Goal: Task Accomplishment & Management: Manage account settings

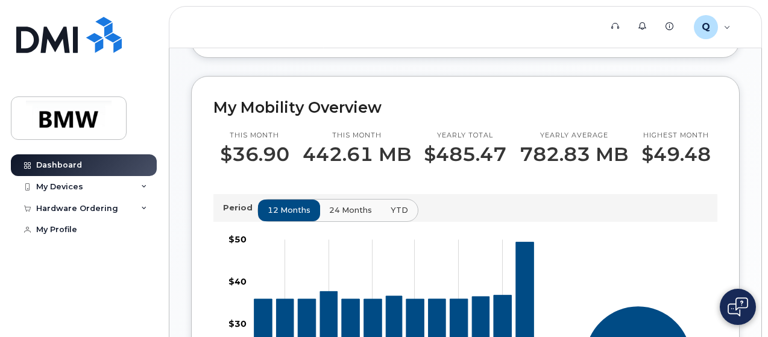
scroll to position [301, 0]
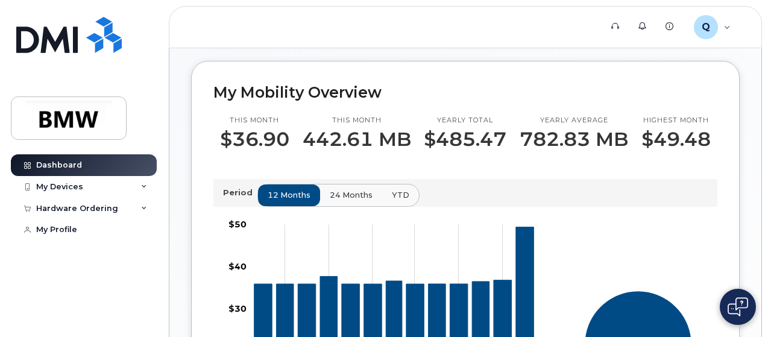
click at [345, 204] on button "24 months" at bounding box center [351, 196] width 63 height 22
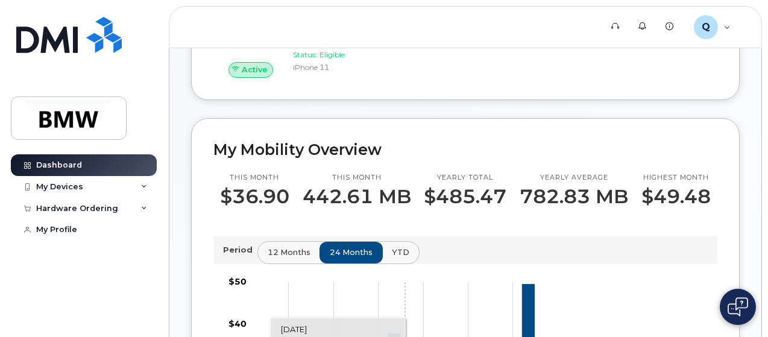
scroll to position [241, 0]
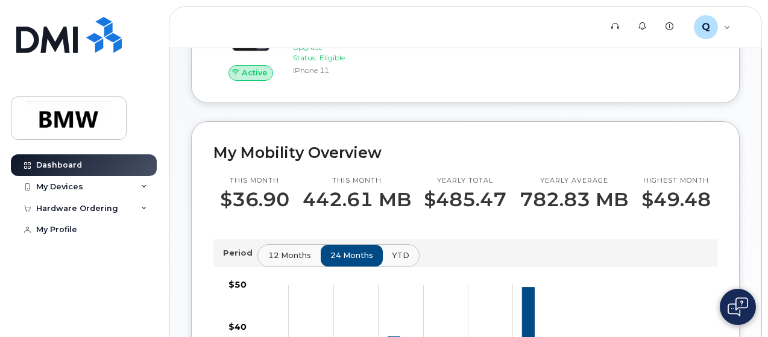
click at [276, 261] on span "12 months" at bounding box center [289, 255] width 43 height 11
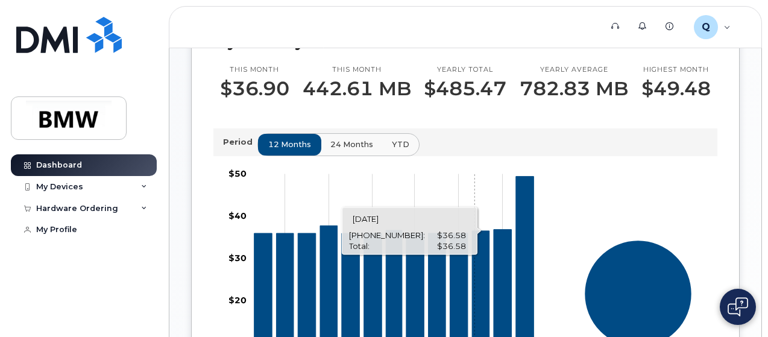
scroll to position [422, 0]
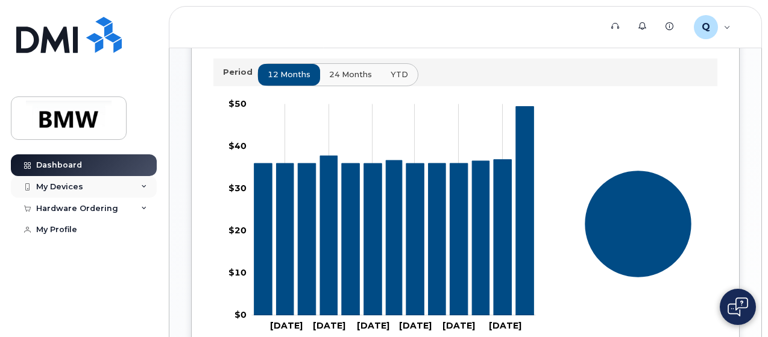
click at [77, 188] on div "My Devices" at bounding box center [59, 187] width 47 height 10
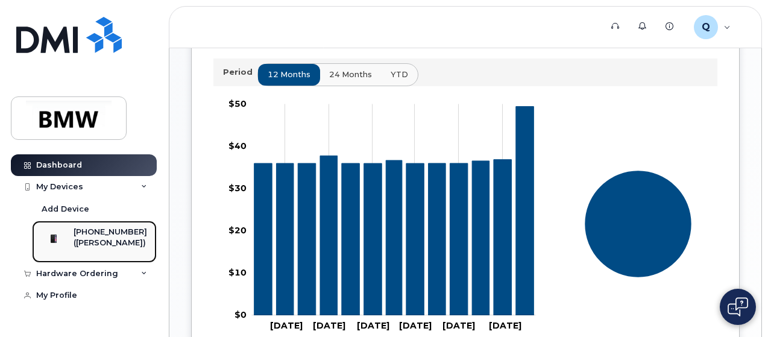
click at [117, 257] on div "864-748-5961 (Darin Johnson)" at bounding box center [111, 242] width 74 height 30
click at [107, 245] on div "([PERSON_NAME])" at bounding box center [111, 243] width 74 height 11
click at [85, 233] on div "[PHONE_NUMBER]" at bounding box center [111, 232] width 74 height 11
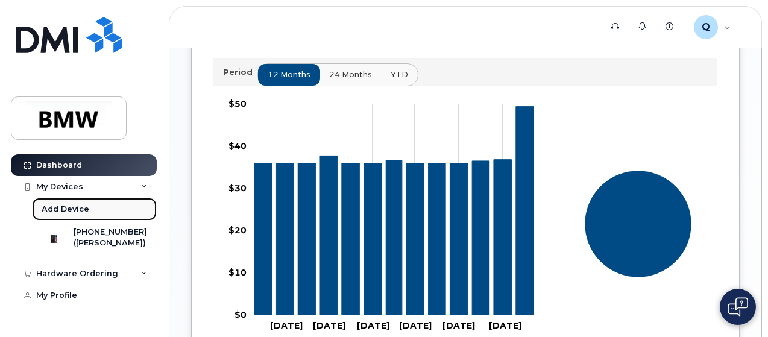
click at [66, 206] on div "Add Device" at bounding box center [66, 209] width 48 height 11
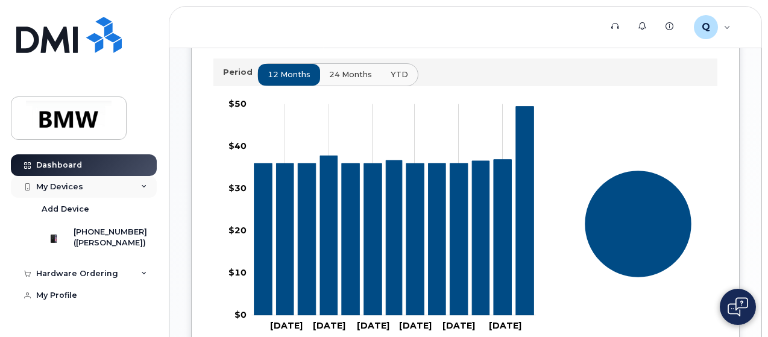
click at [146, 186] on icon at bounding box center [144, 187] width 6 height 6
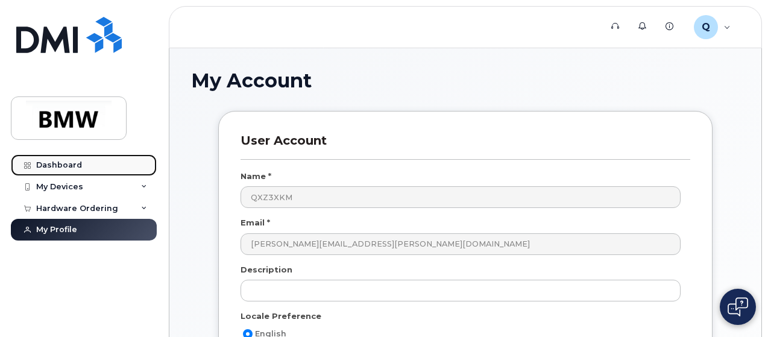
click at [52, 162] on div "Dashboard" at bounding box center [59, 165] width 46 height 10
